Goal: Check status: Check status

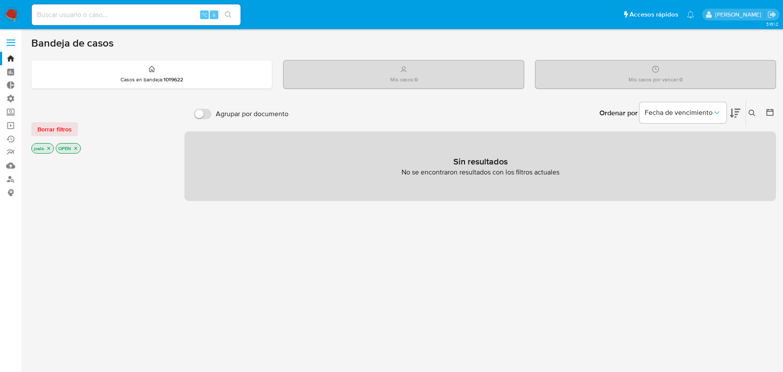
click at [49, 148] on icon "close-filter" at bounding box center [48, 148] width 5 height 5
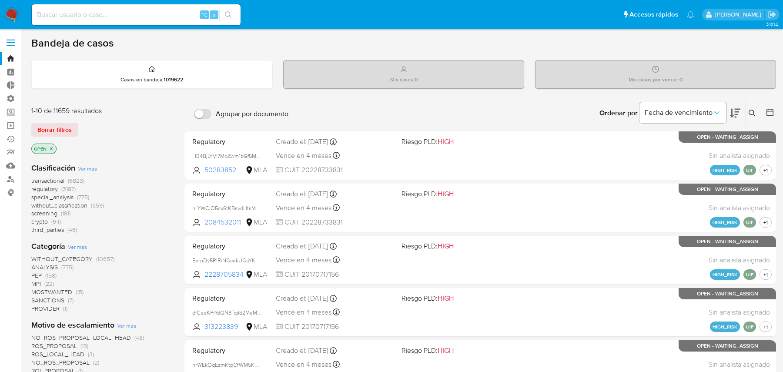
click at [49, 148] on icon "close-filter" at bounding box center [51, 148] width 5 height 5
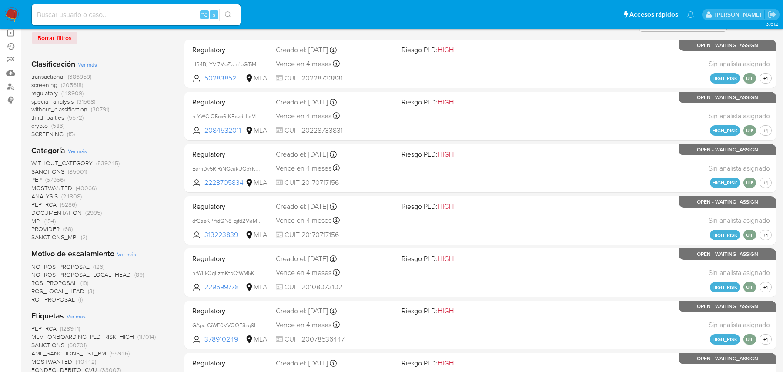
scroll to position [718, 0]
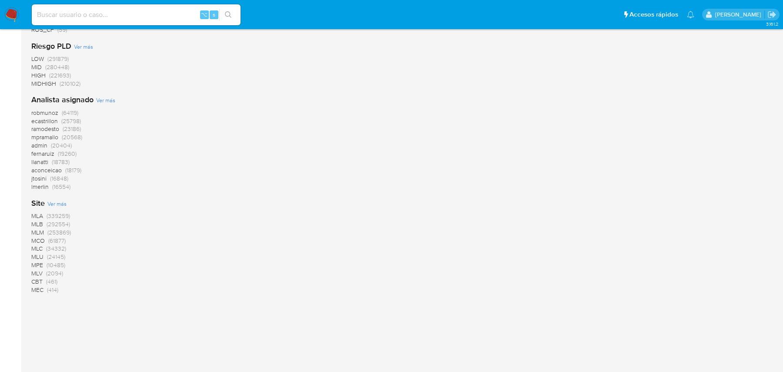
click at [35, 216] on span "MLA" at bounding box center [37, 215] width 12 height 9
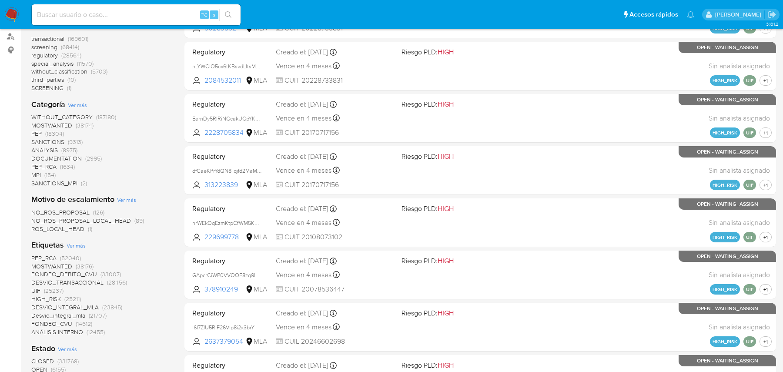
scroll to position [63, 0]
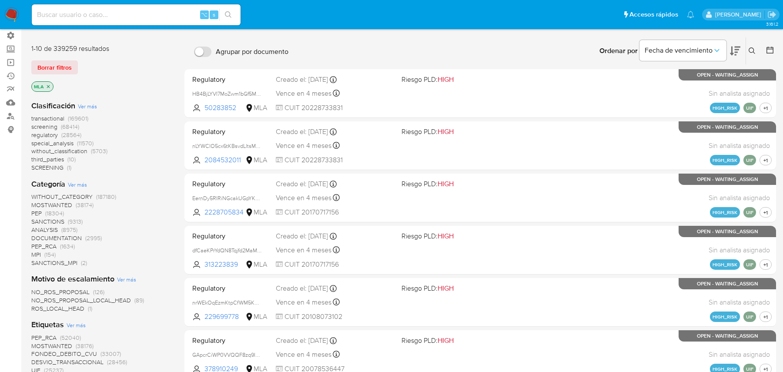
click at [49, 119] on span "transactional" at bounding box center [47, 118] width 33 height 9
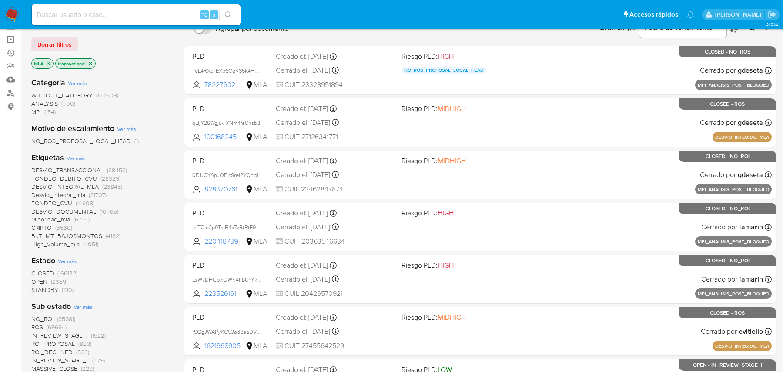
scroll to position [107, 0]
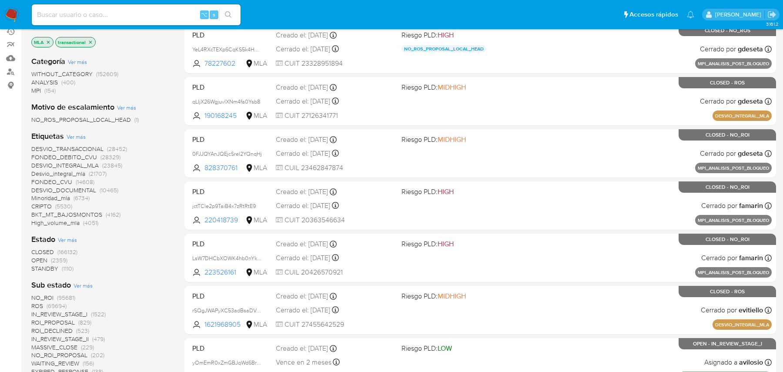
click at [60, 171] on span "Desvio_integral_mla" at bounding box center [58, 173] width 54 height 9
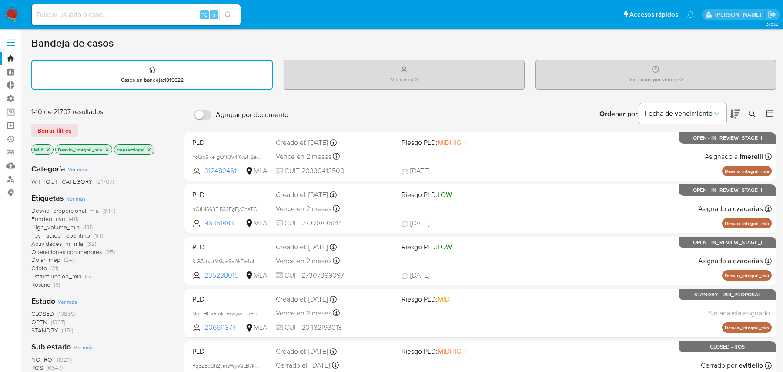
click at [758, 111] on button at bounding box center [753, 114] width 14 height 10
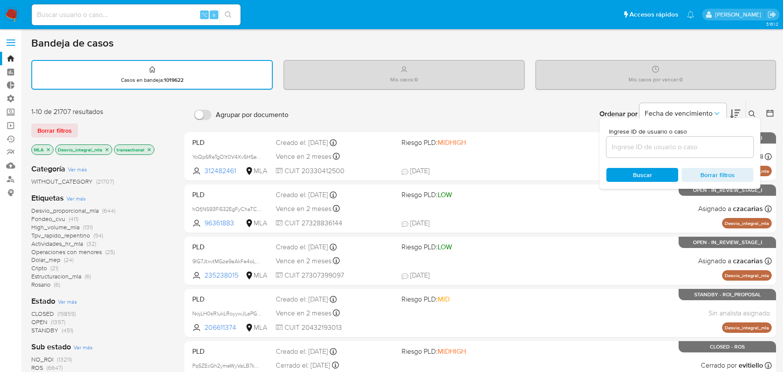
click at [695, 143] on input at bounding box center [680, 146] width 147 height 11
type input "Z8"
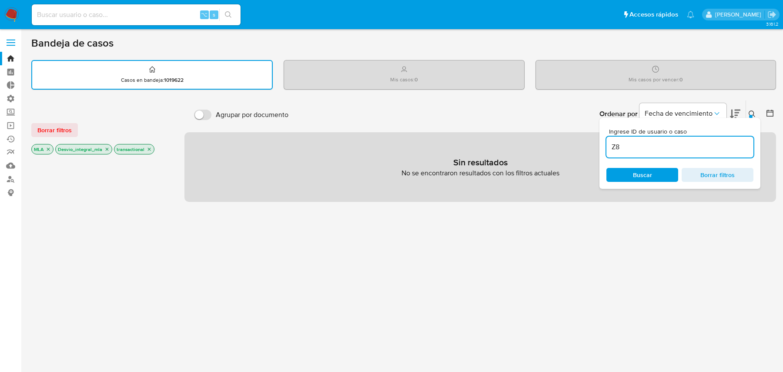
click at [503, 147] on div "Sin resultados No se encontraron resultados con los filtros actuales" at bounding box center [480, 167] width 592 height 70
click at [695, 178] on span "Borrar filtros" at bounding box center [718, 175] width 60 height 12
click at [548, 231] on div "Agrupar por documento Ordenar por [PERSON_NAME] de vencimiento No es posible or…" at bounding box center [480, 297] width 592 height 394
click at [677, 121] on div "Ingrese ID de usuario o caso Buscar Borrar filtros" at bounding box center [680, 153] width 161 height 71
click at [656, 97] on div "Bandeja de casos Casos en bandeja : 1019622 Mis casos : 0 Mis casos por vencer …" at bounding box center [403, 265] width 745 height 457
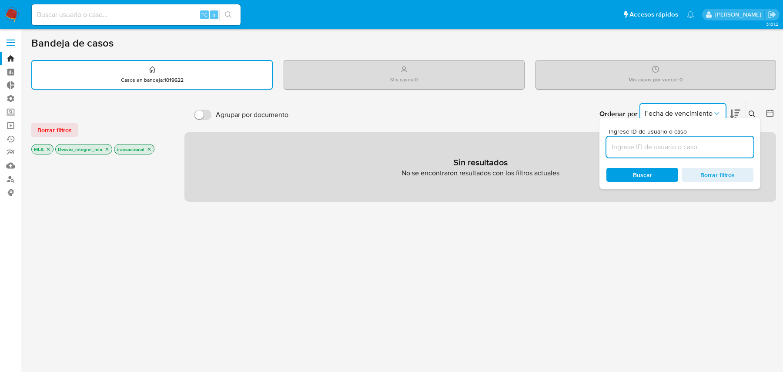
click at [644, 115] on button "Fecha de vencimiento" at bounding box center [683, 113] width 87 height 21
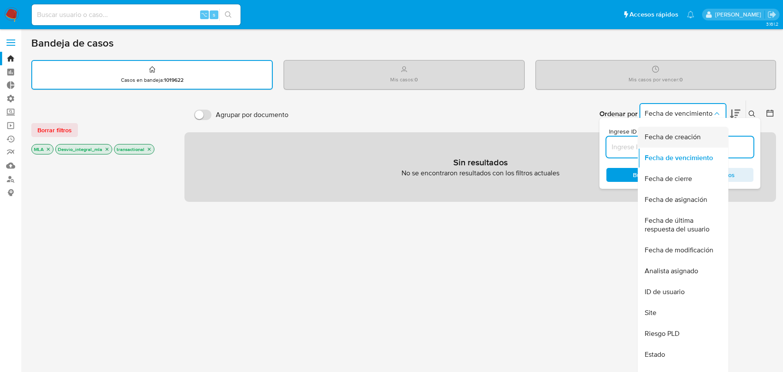
click at [655, 143] on div "Fecha de creación" at bounding box center [680, 137] width 71 height 21
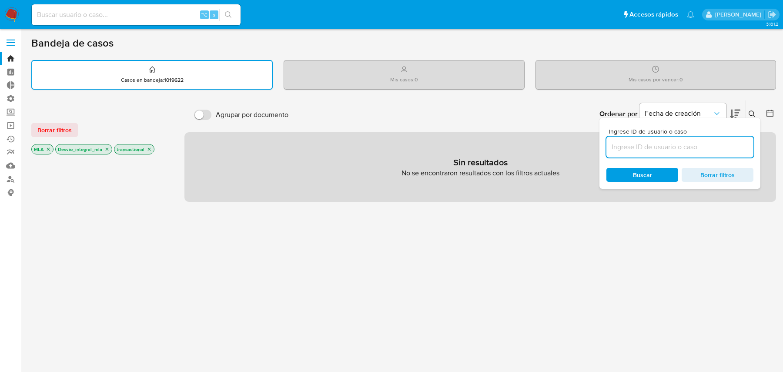
click at [695, 172] on span "Borrar filtros" at bounding box center [718, 175] width 60 height 12
click at [748, 109] on button at bounding box center [753, 114] width 14 height 10
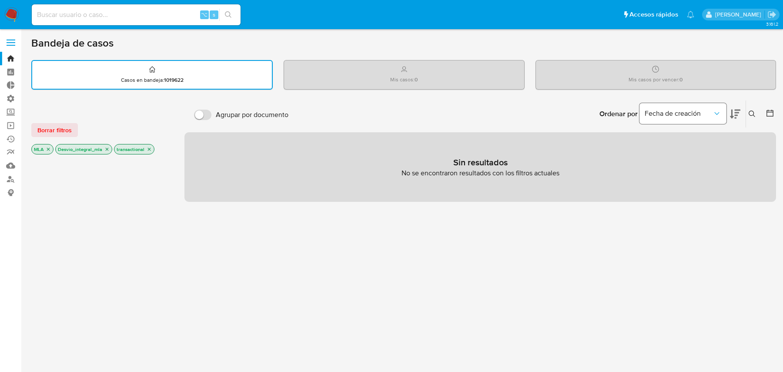
click at [681, 114] on span "Fecha de creación" at bounding box center [679, 113] width 68 height 9
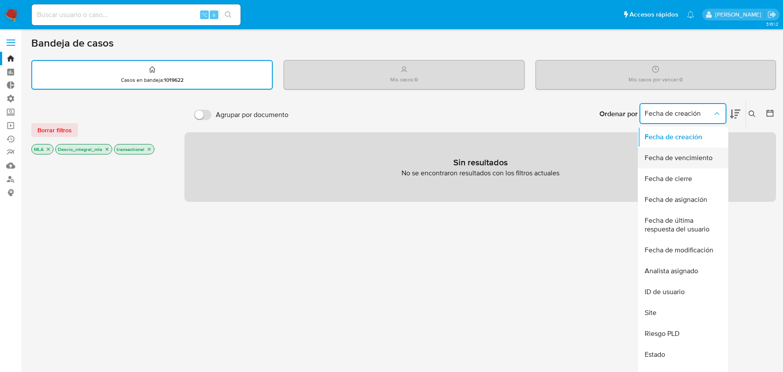
click at [663, 150] on div "Fecha de vencimiento" at bounding box center [680, 158] width 71 height 21
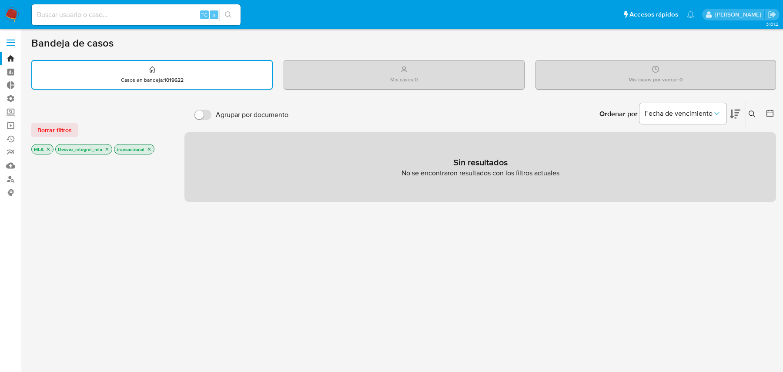
click at [148, 148] on icon "close-filter" at bounding box center [149, 149] width 5 height 5
click at [751, 109] on button at bounding box center [753, 114] width 14 height 10
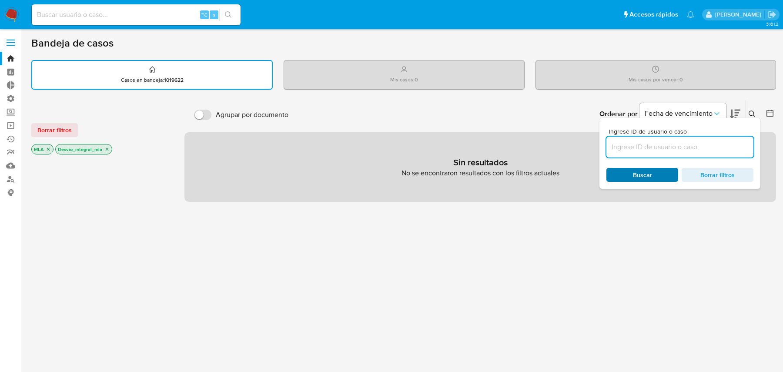
click at [656, 172] on span "Buscar" at bounding box center [643, 175] width 60 height 12
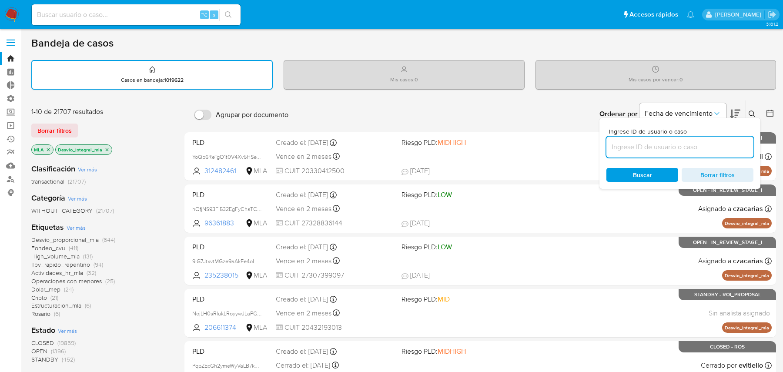
click at [163, 20] on input at bounding box center [136, 14] width 209 height 11
click at [110, 151] on p "Desvio_integral_mla" at bounding box center [84, 150] width 56 height 10
click at [406, 111] on div "Ordenar por Fecha de vencimiento No es posible ordenar los resultados mientras …" at bounding box center [534, 114] width 483 height 27
click at [752, 112] on icon at bounding box center [752, 114] width 7 height 7
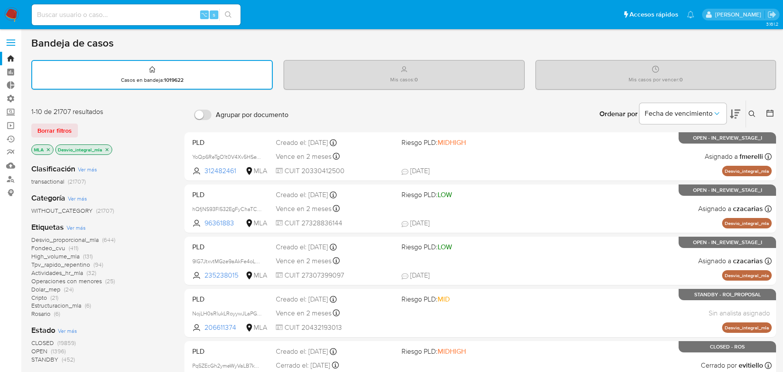
scroll to position [24, 0]
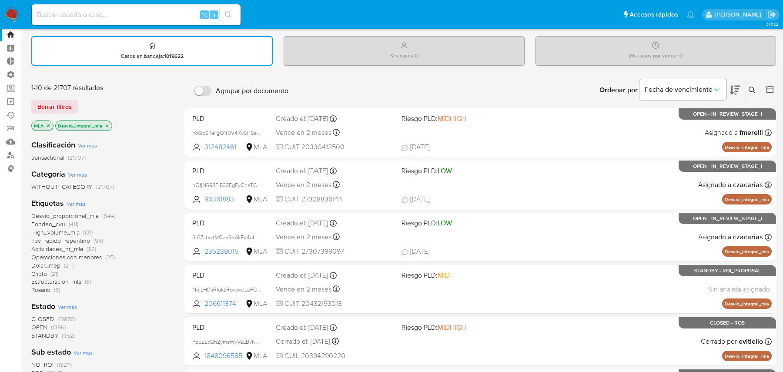
click at [50, 158] on span "transactional" at bounding box center [47, 157] width 33 height 9
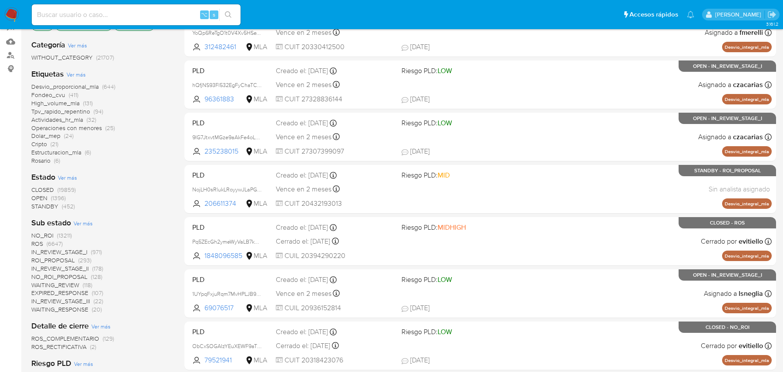
scroll to position [346, 0]
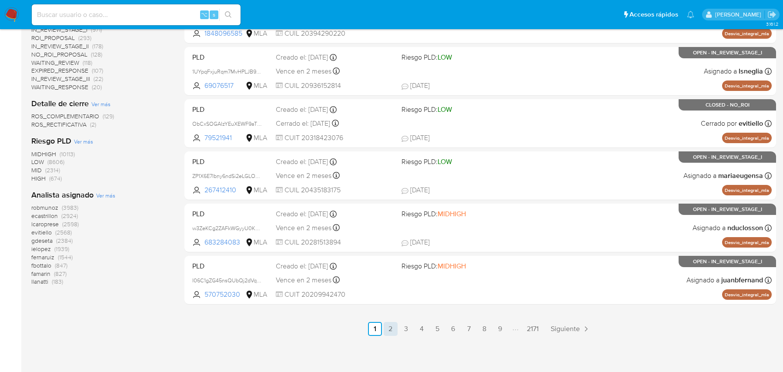
click at [397, 325] on link "2" at bounding box center [391, 329] width 14 height 14
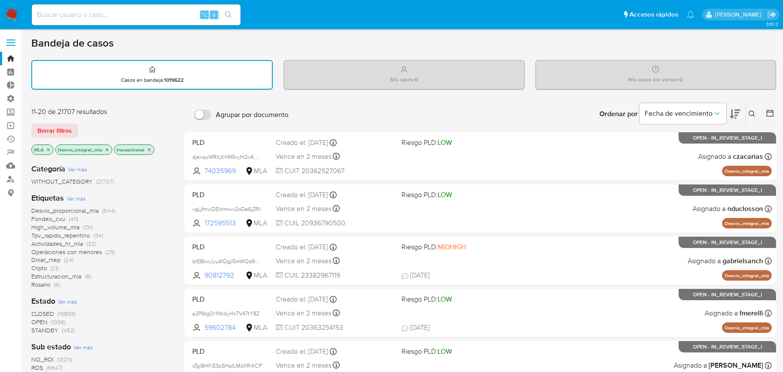
click at [117, 22] on div "⌥ s" at bounding box center [136, 14] width 209 height 21
click at [106, 17] on input at bounding box center [136, 14] width 209 height 11
paste input "2632054092"
type input "2632054092"
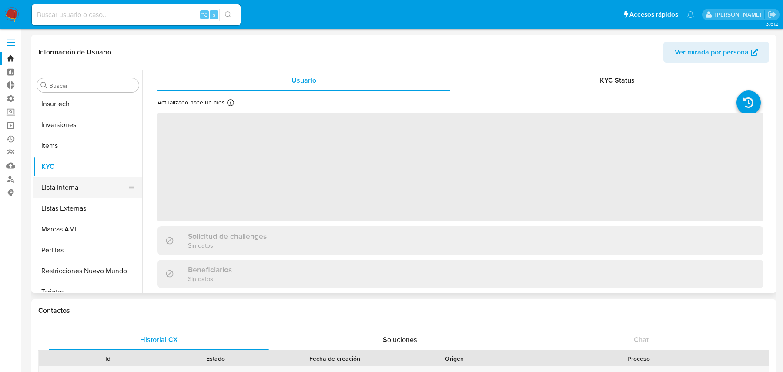
scroll to position [451, 0]
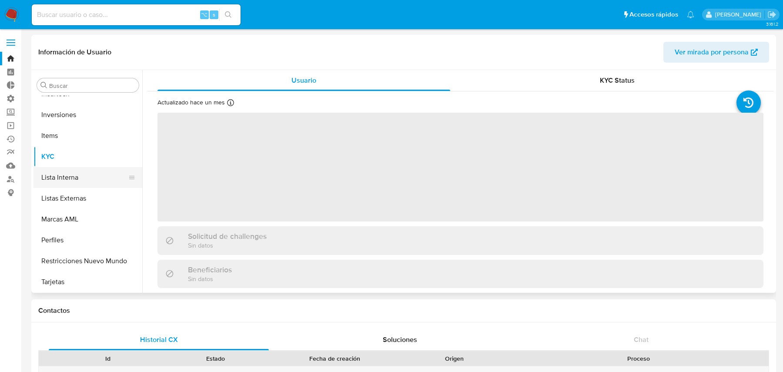
select select "10"
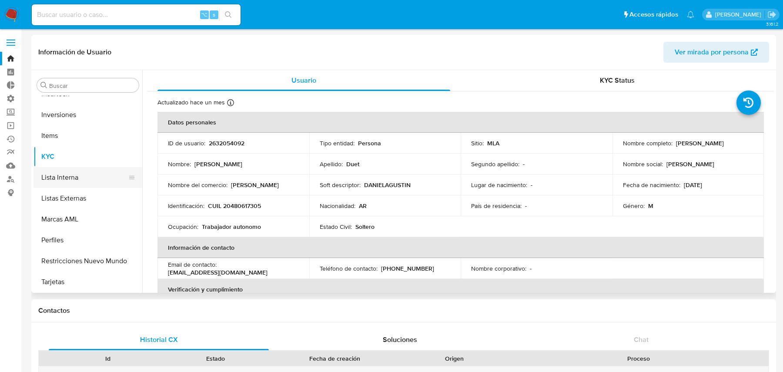
scroll to position [246, 0]
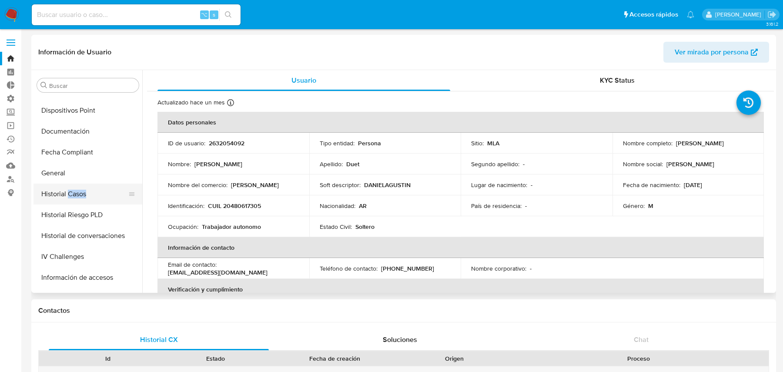
click at [81, 186] on button "Historial Casos" at bounding box center [85, 194] width 102 height 21
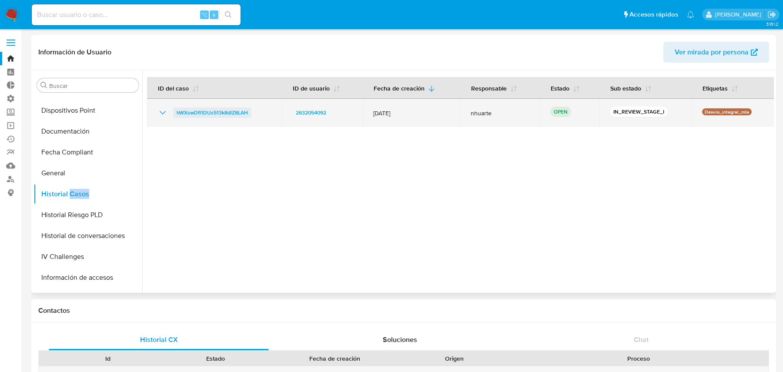
click at [231, 114] on span "hWXswDfl1DUs513k8dlZ8LAH" at bounding box center [212, 112] width 71 height 10
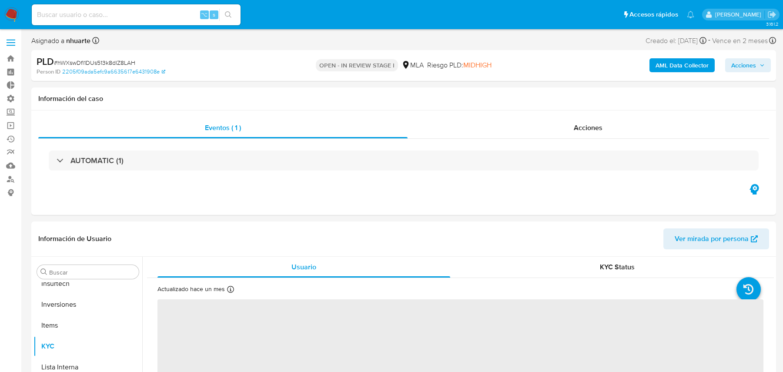
scroll to position [451, 0]
select select "10"
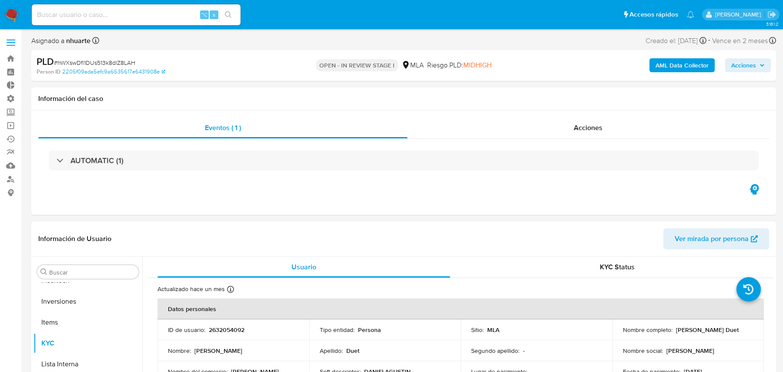
click at [96, 64] on span "# hWXswDfl1DUs513k8dlZ8LAH" at bounding box center [94, 62] width 81 height 9
copy span "hWXswDfl1DUs513k8dlZ8LAH"
